Goal: Information Seeking & Learning: Learn about a topic

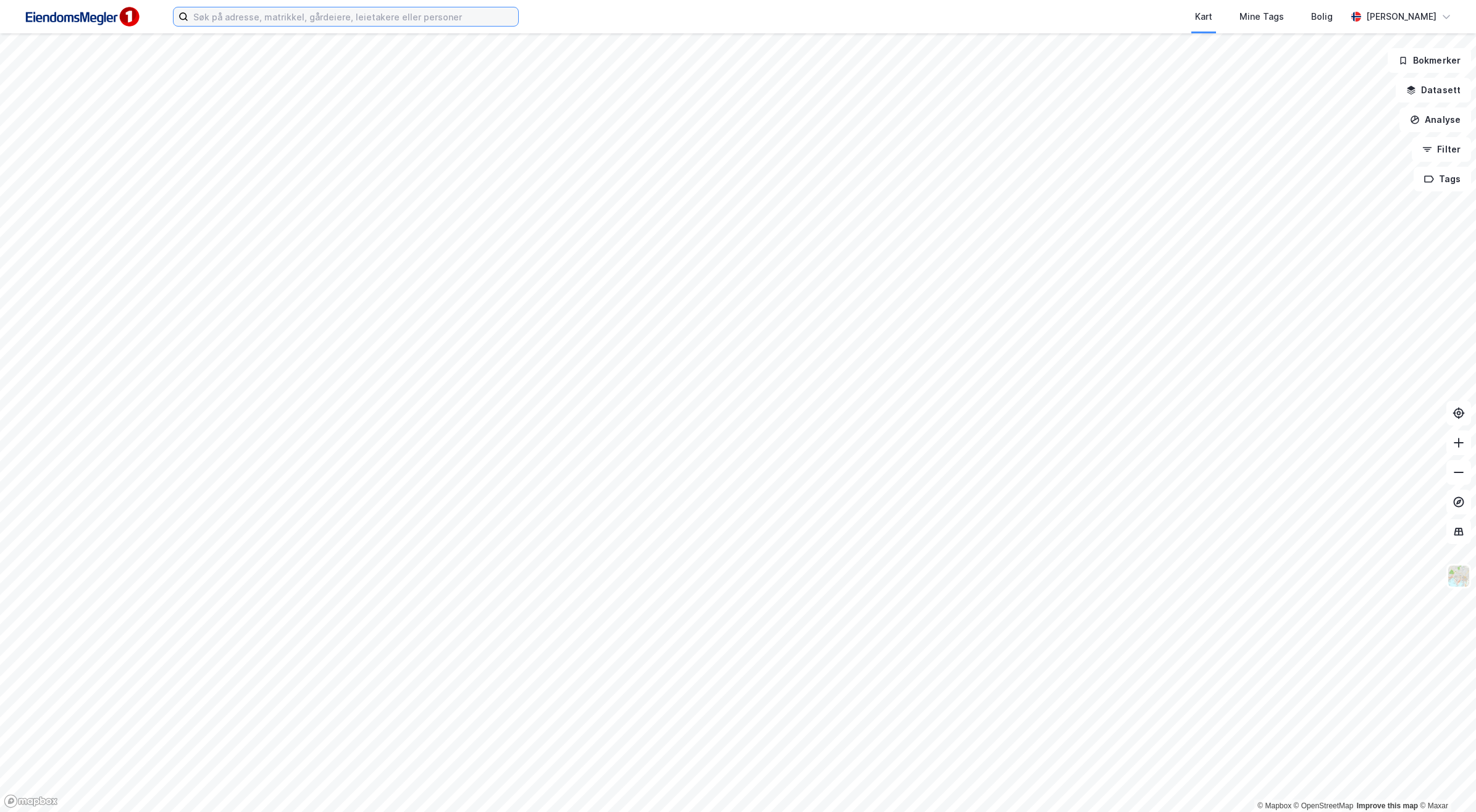
click at [489, 23] on input at bounding box center [354, 17] width 330 height 18
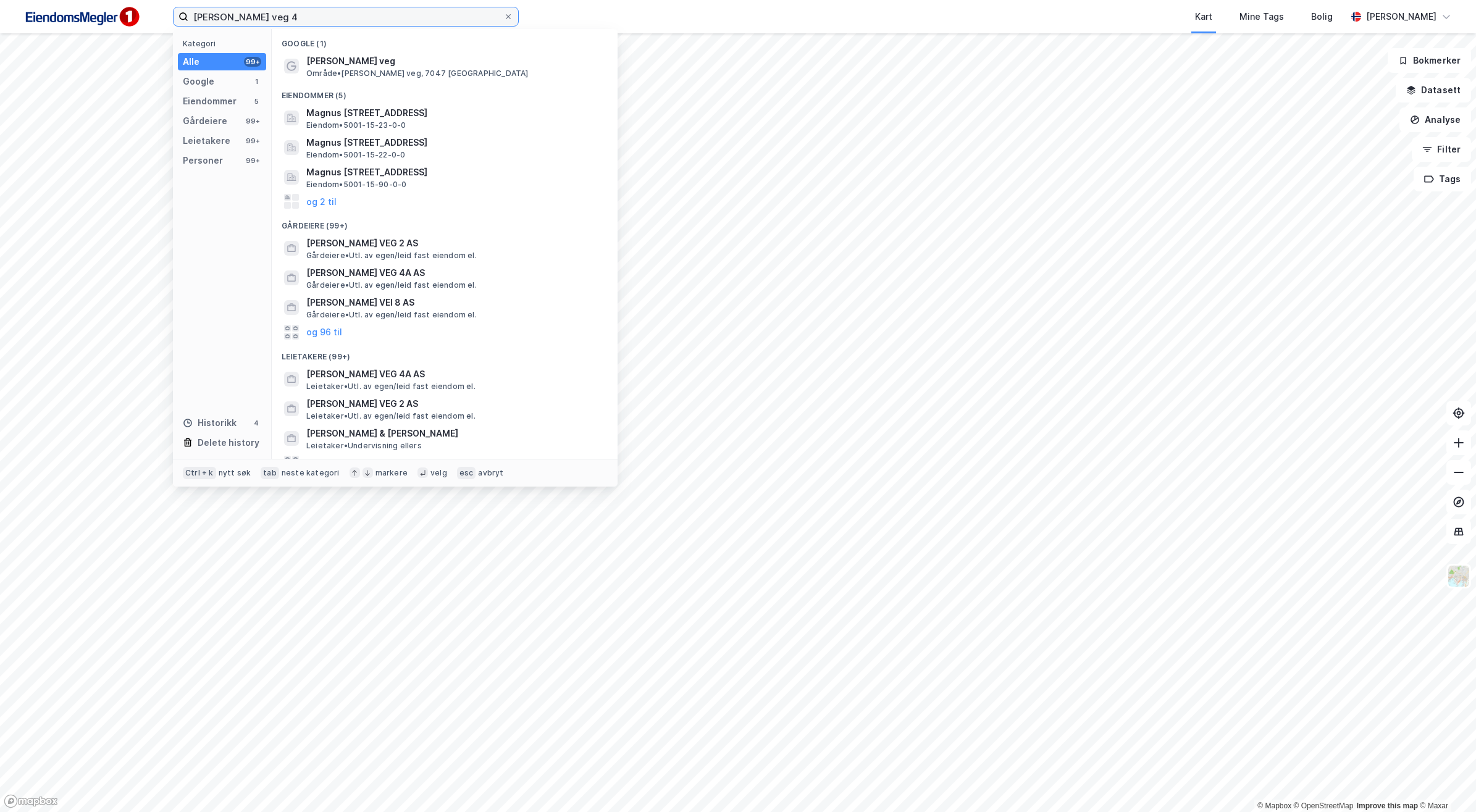
type input "[PERSON_NAME] veg 4"
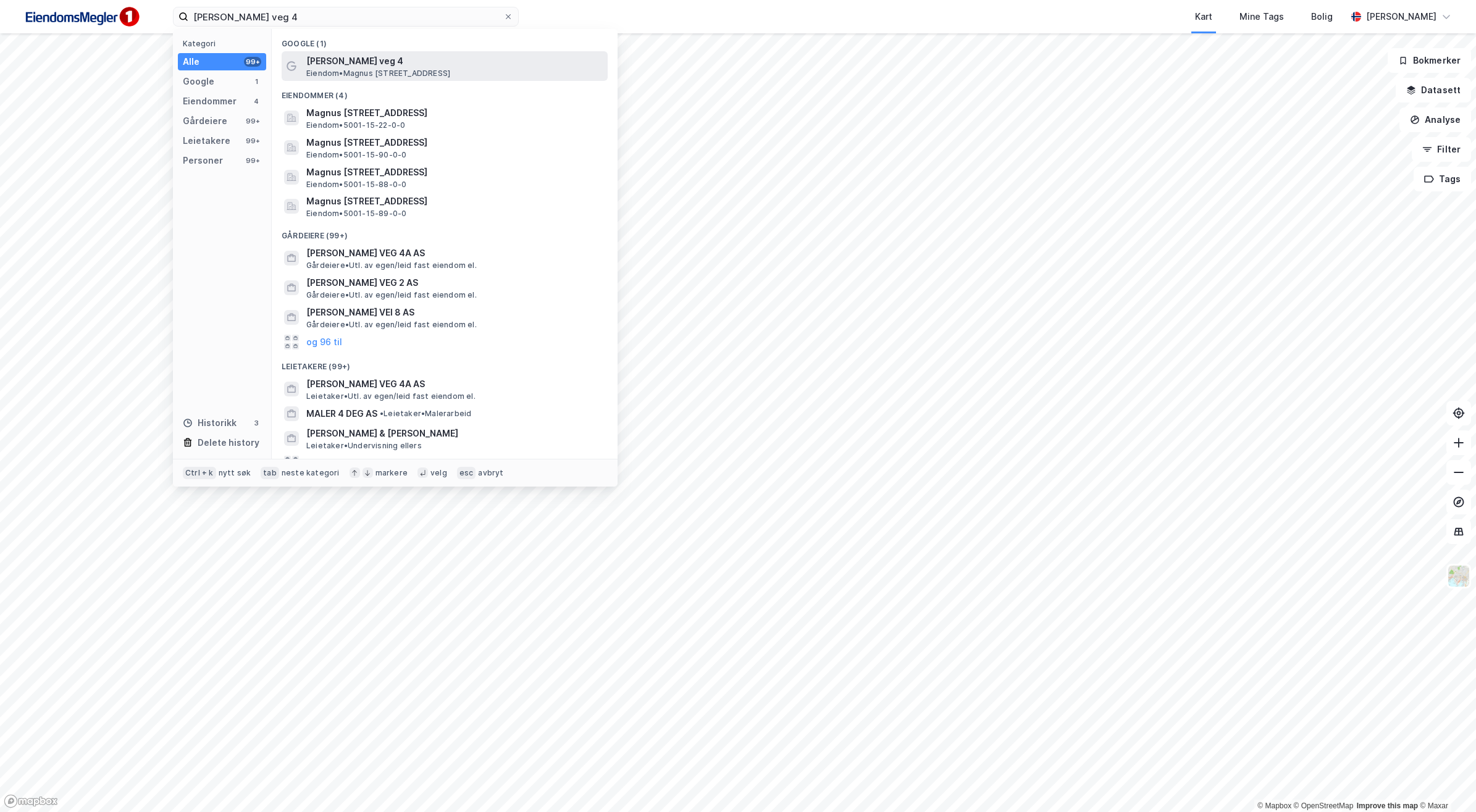
click at [433, 70] on span "Eiendom • [STREET_ADDRESS]" at bounding box center [378, 73] width 144 height 10
